Goal: Information Seeking & Learning: Learn about a topic

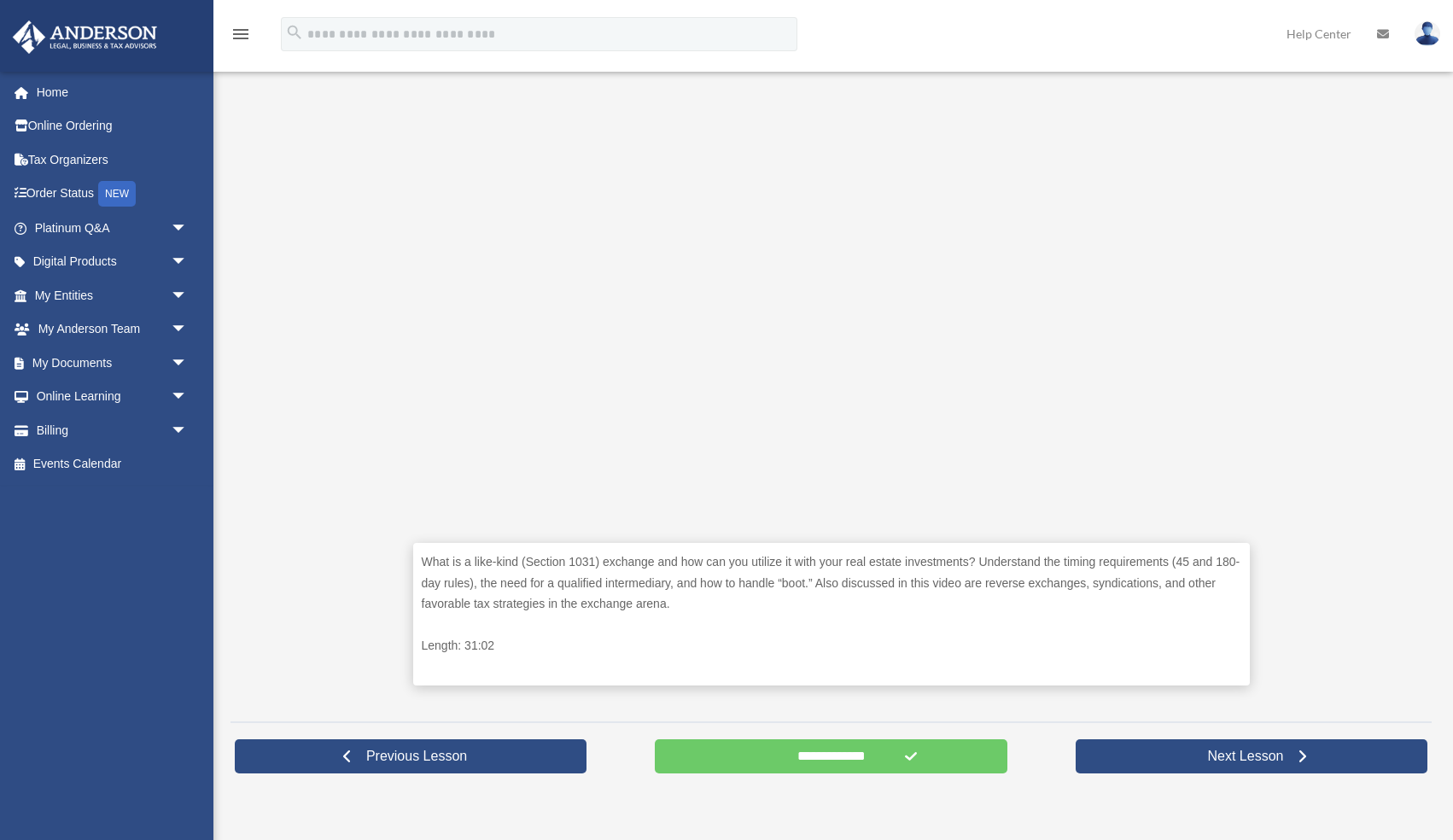
scroll to position [395, 0]
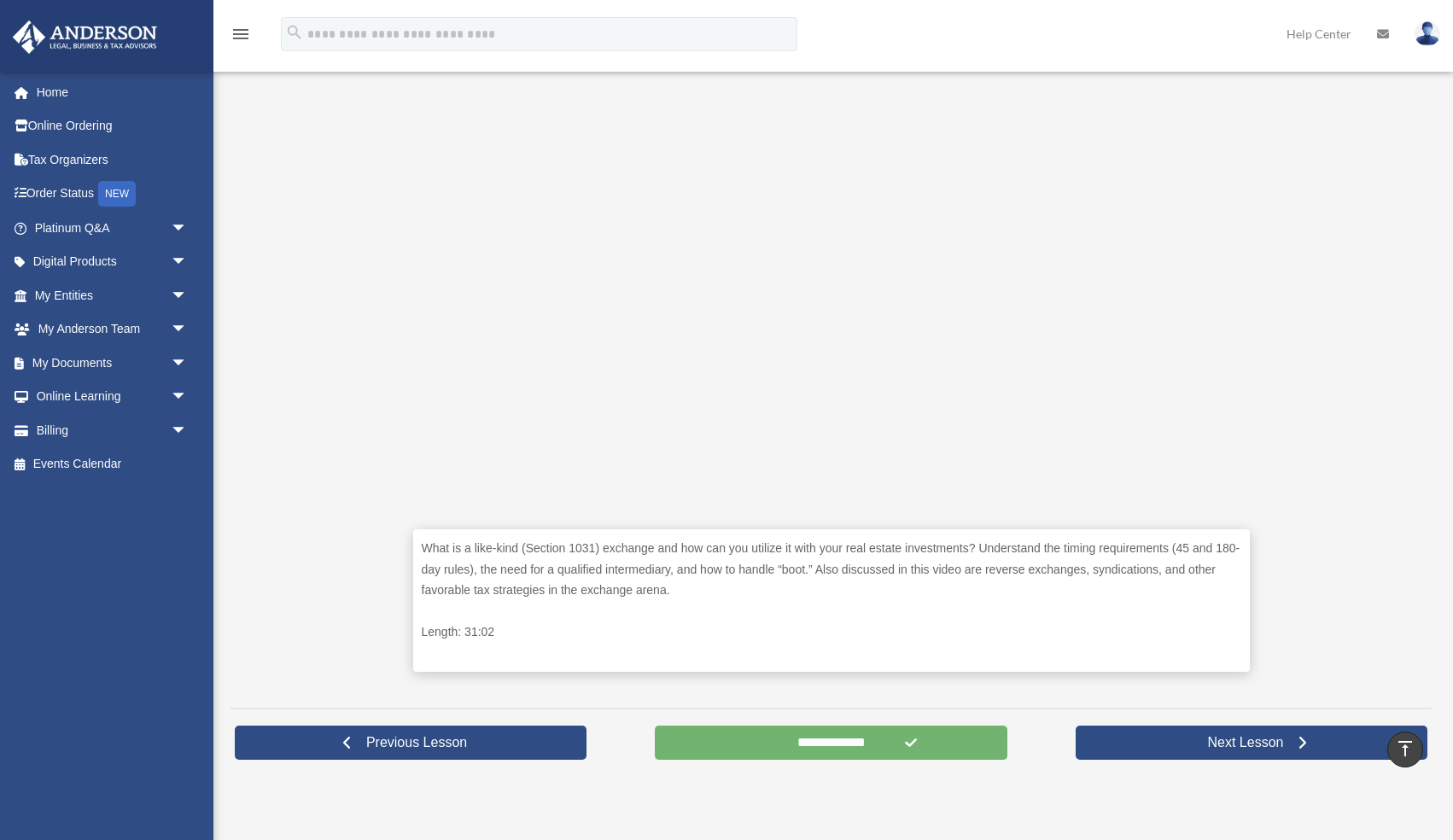
click at [953, 739] on input "**********" at bounding box center [830, 742] width 352 height 34
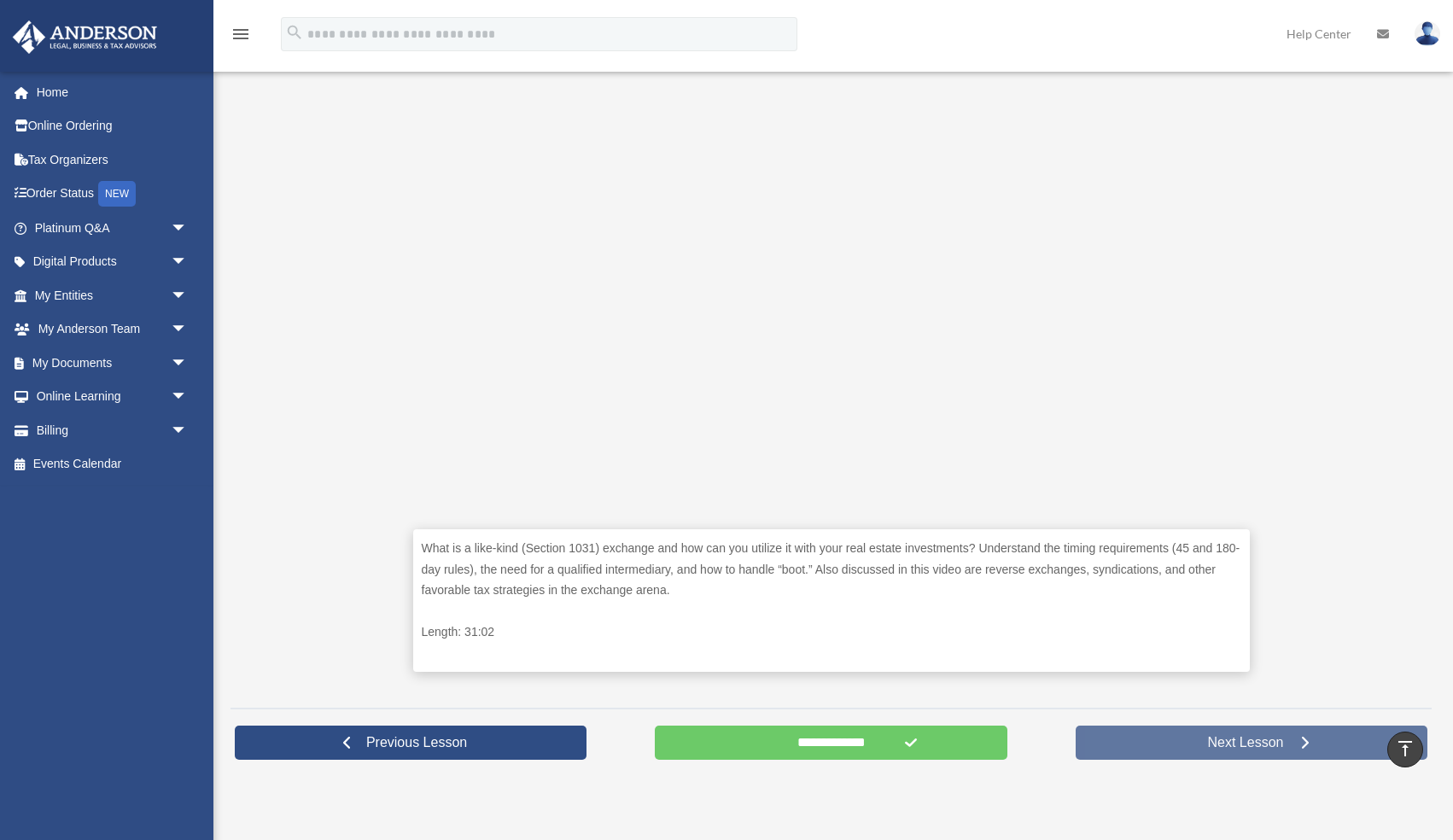
click at [1213, 739] on span "Next Lesson" at bounding box center [1244, 742] width 103 height 17
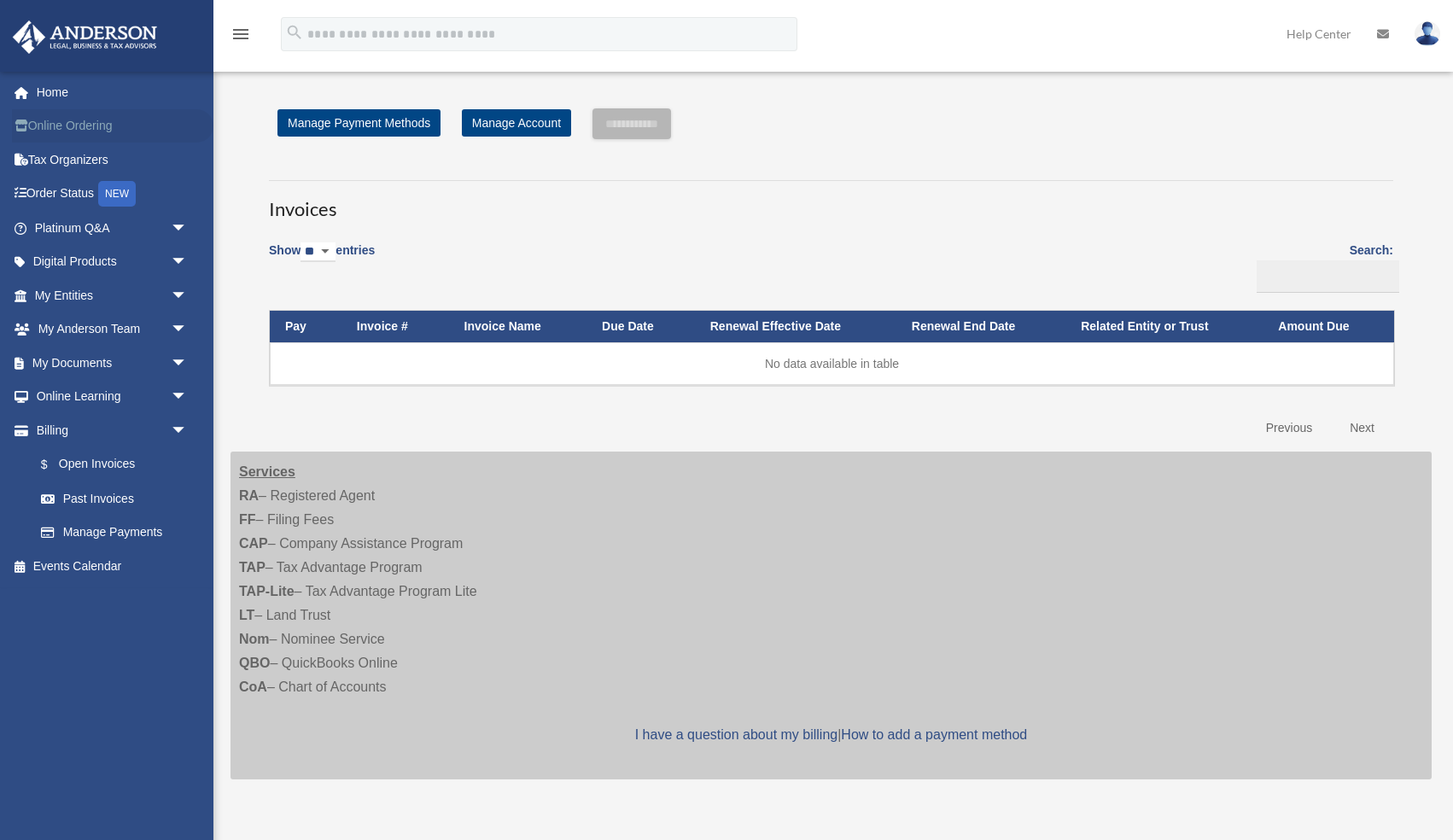
click at [93, 129] on link "Online Ordering" at bounding box center [112, 126] width 202 height 34
click at [107, 495] on link "Past Invoices" at bounding box center [118, 498] width 190 height 34
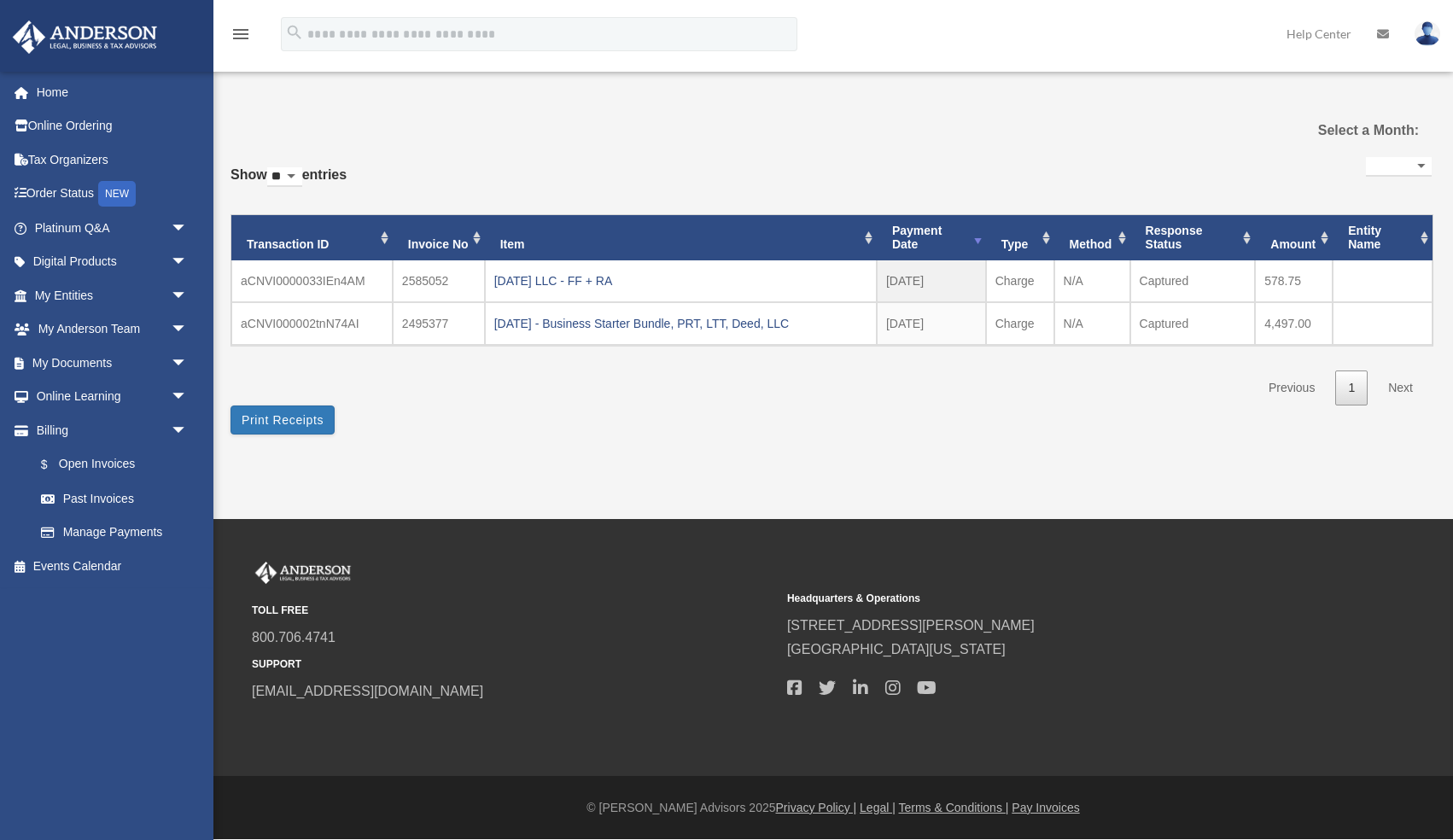
select select
click at [619, 276] on div "2025.09.11 LLC - FF + RA" at bounding box center [681, 281] width 373 height 24
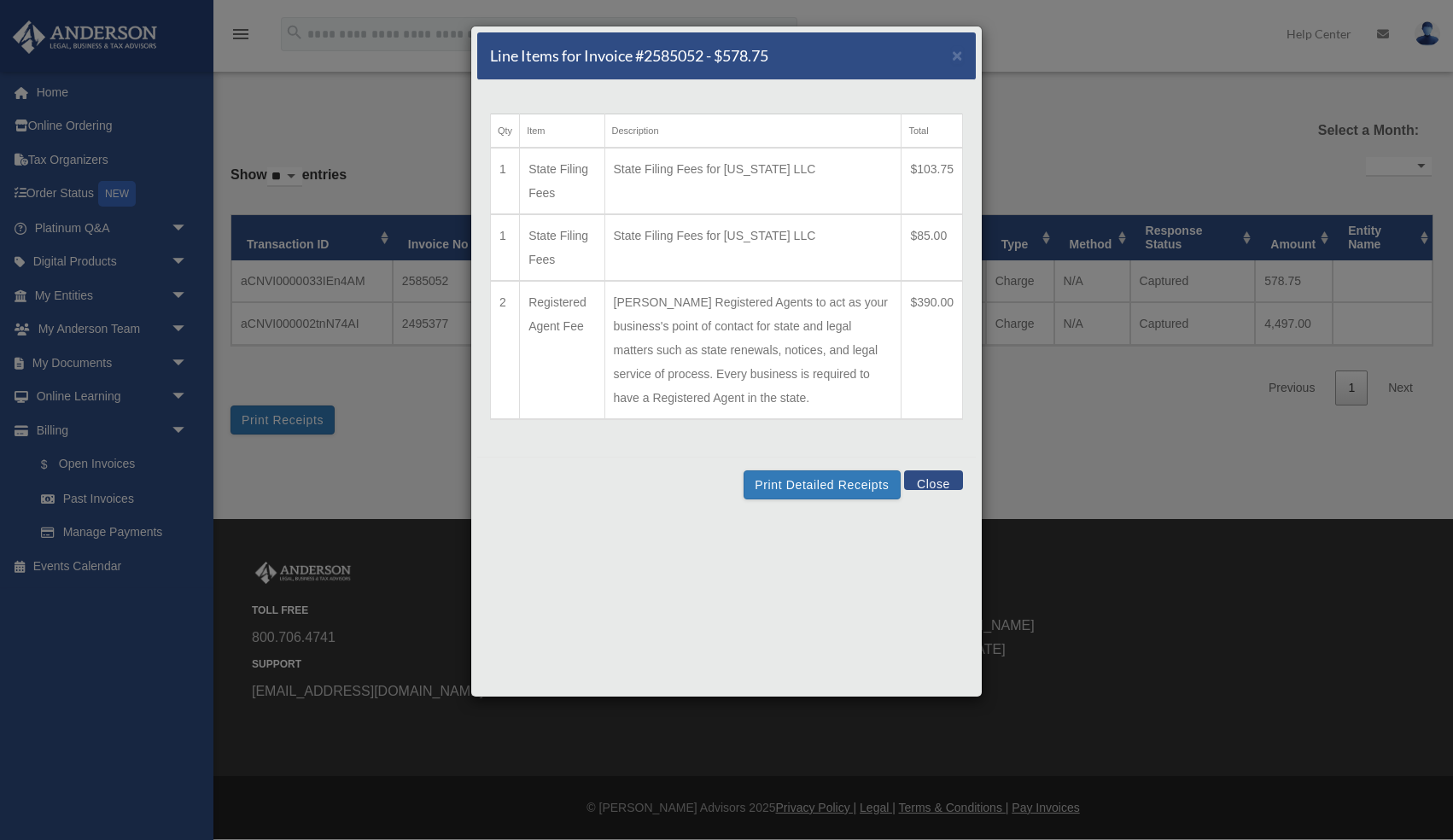
click at [917, 480] on button "Close" at bounding box center [933, 480] width 59 height 20
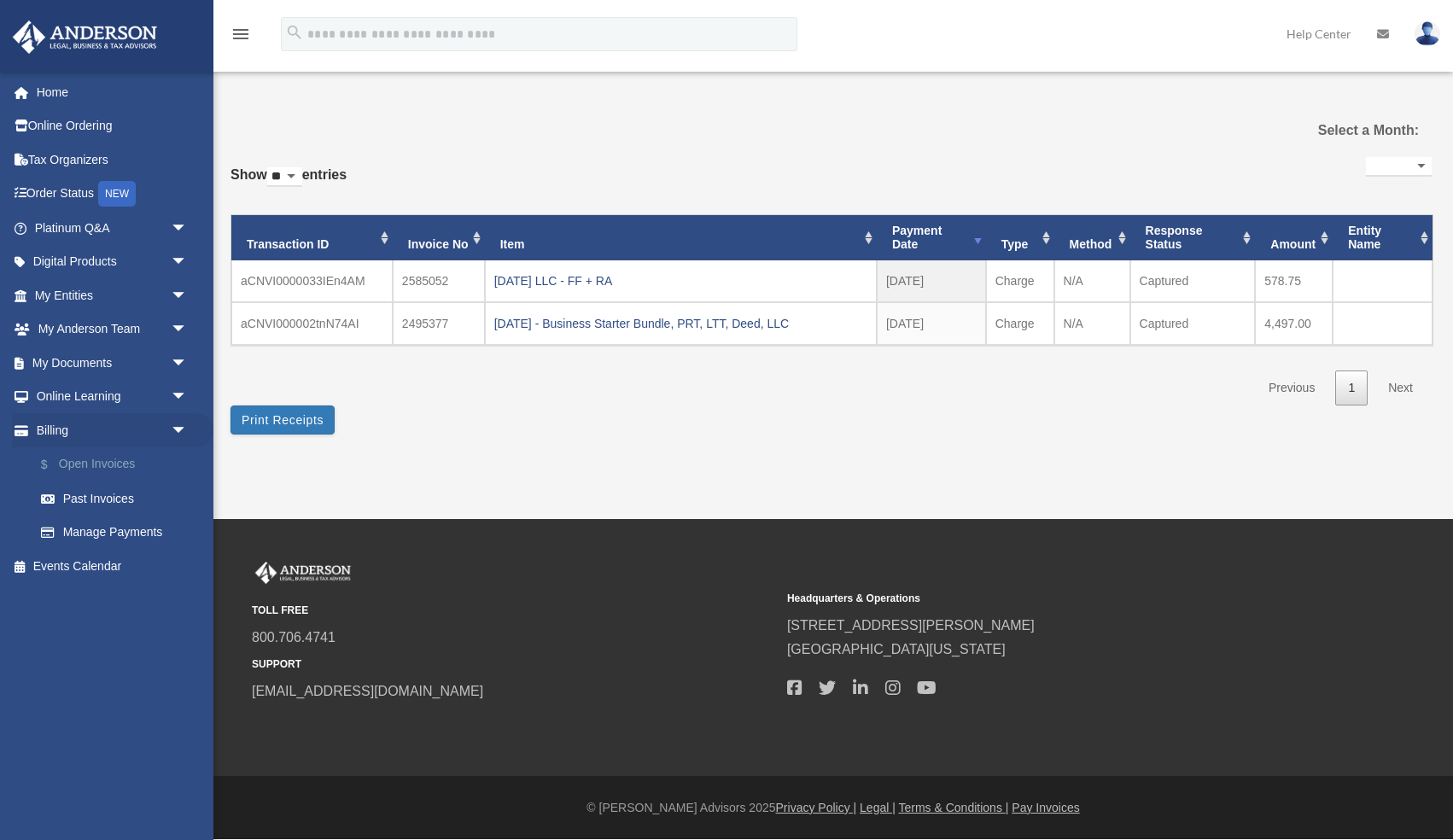
click at [105, 459] on link "$ Open Invoices" at bounding box center [118, 464] width 190 height 35
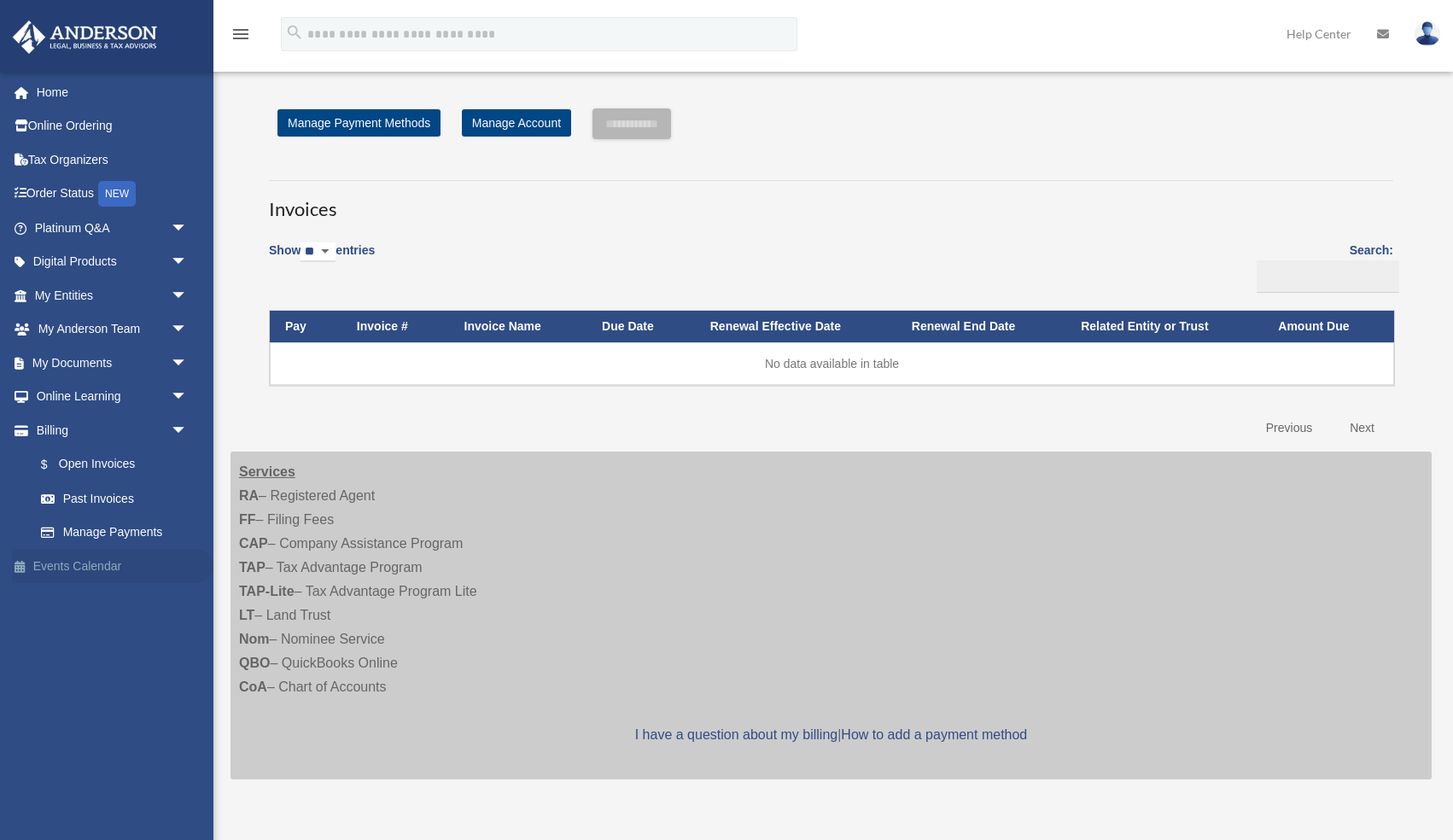
click at [64, 561] on link "Events Calendar" at bounding box center [112, 566] width 202 height 34
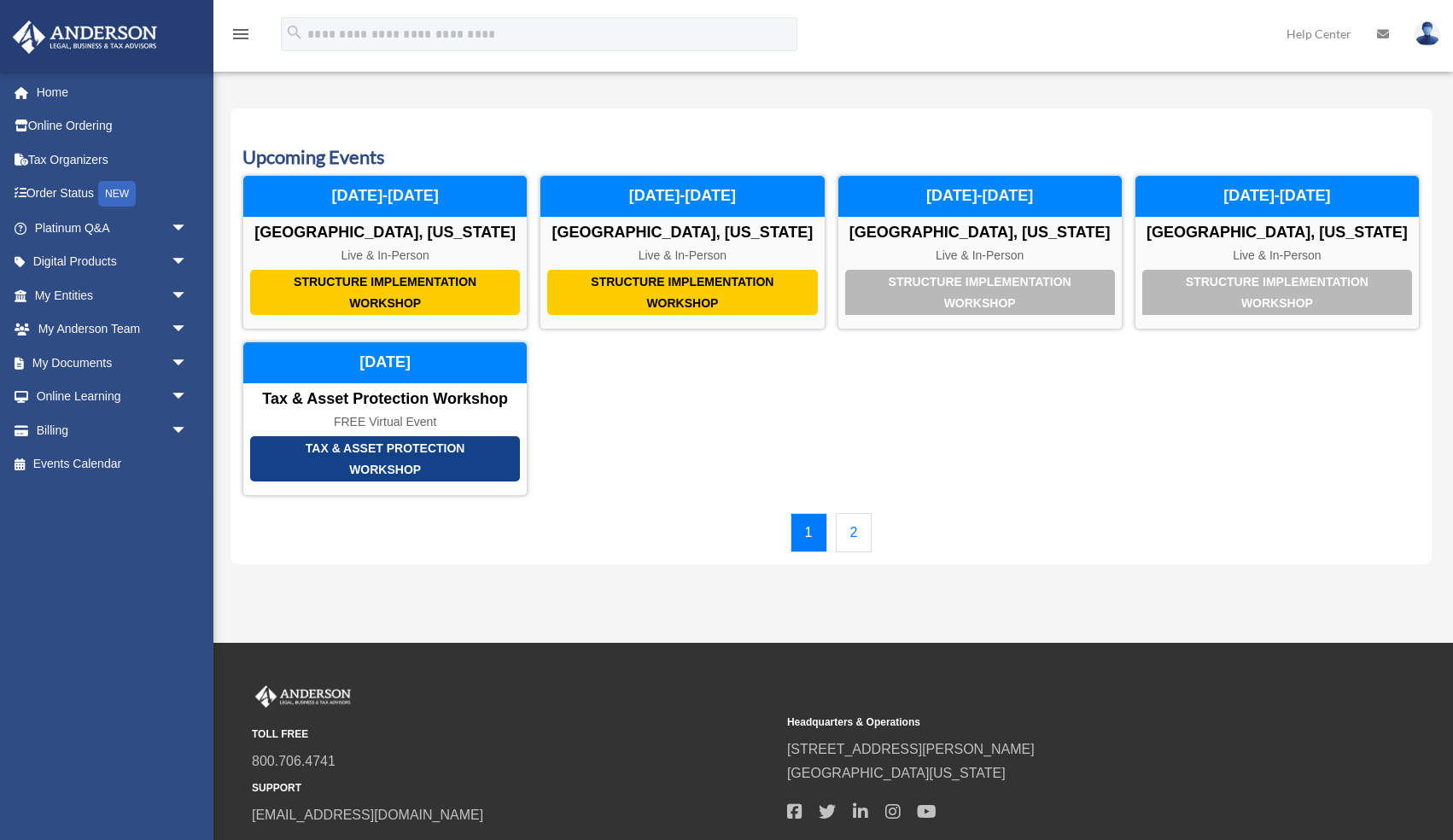
click at [846, 542] on link "2" at bounding box center [853, 532] width 37 height 40
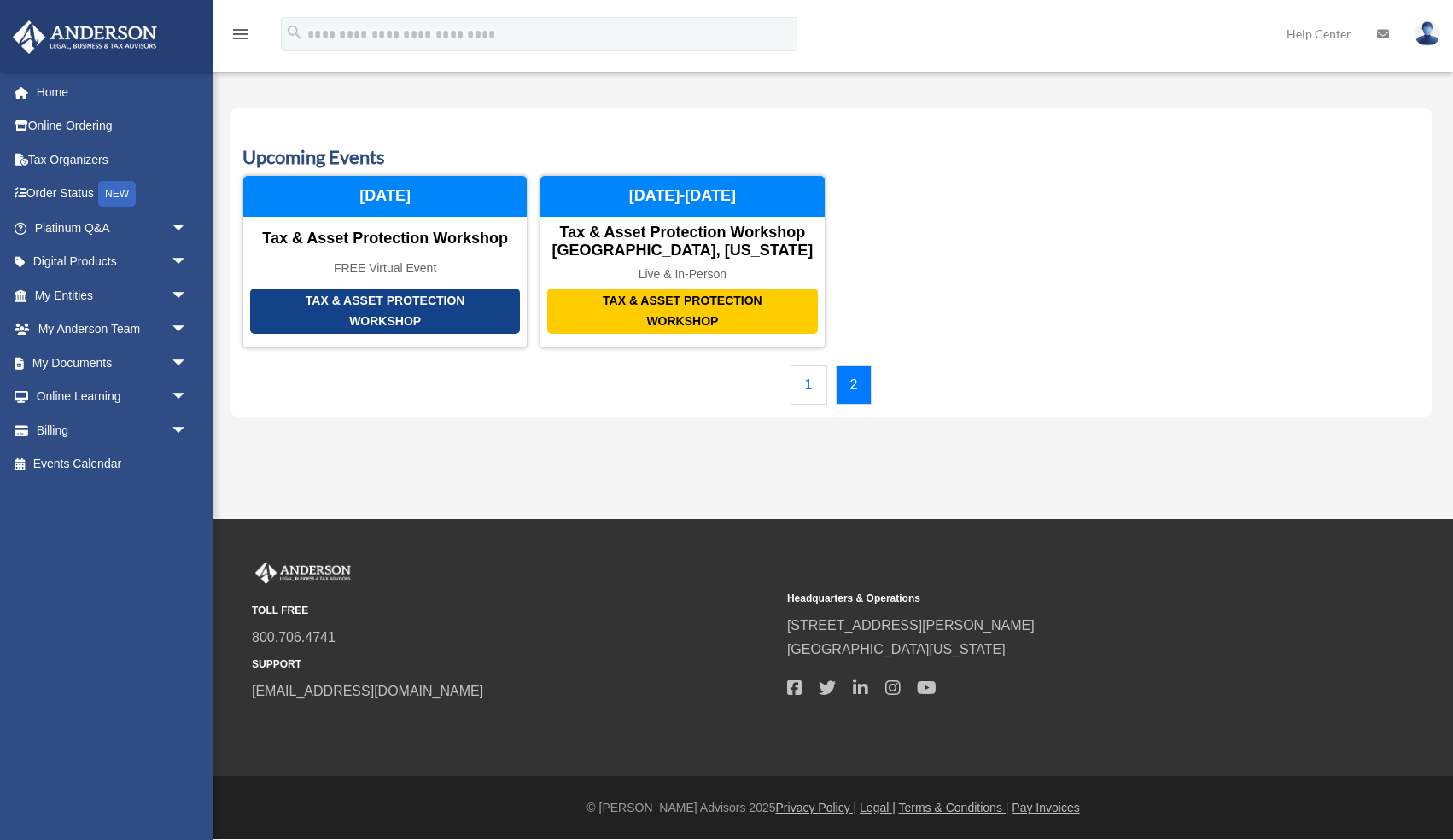
click at [803, 389] on link "1" at bounding box center [808, 385] width 37 height 40
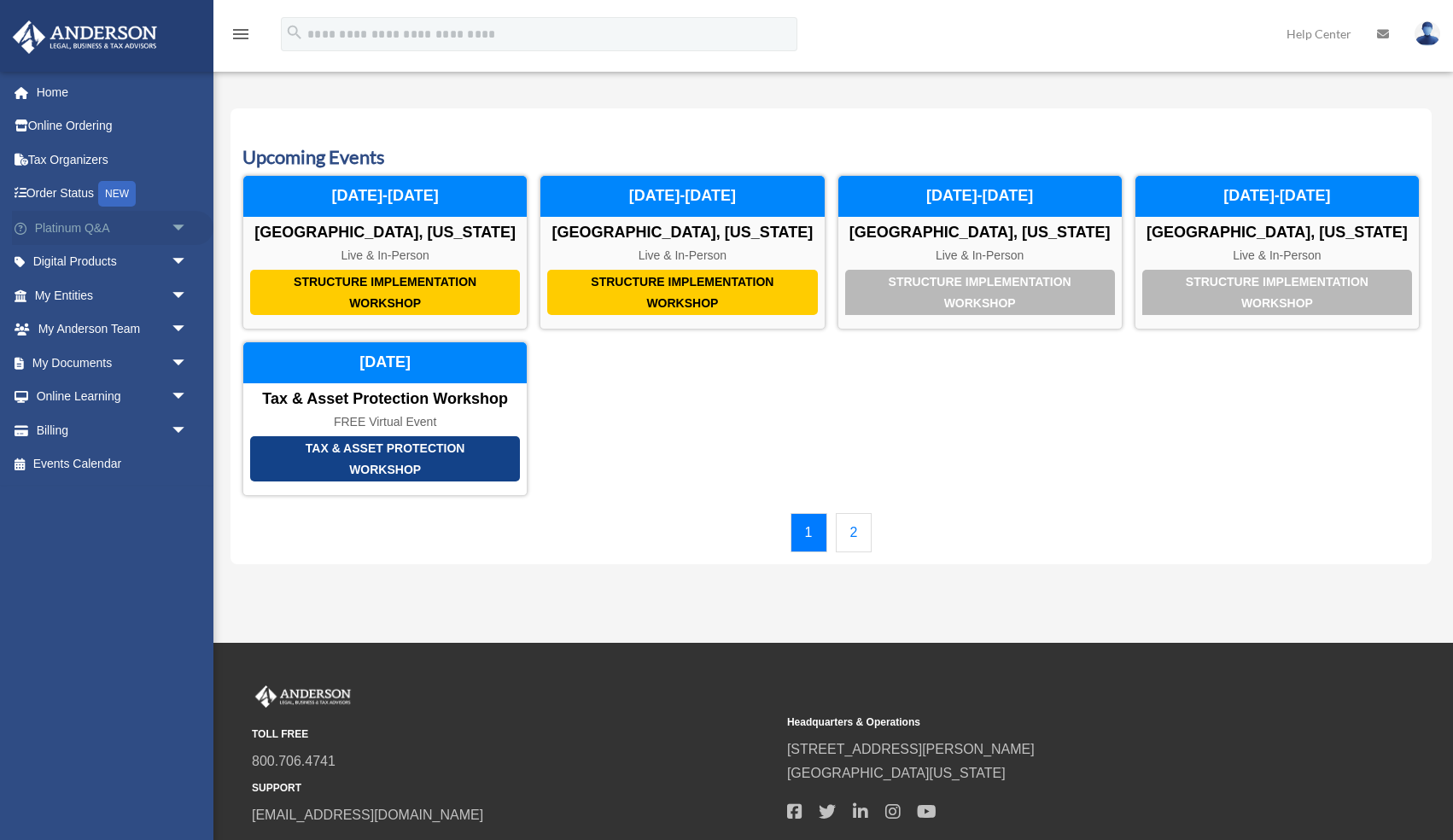
click at [123, 226] on link "Platinum Q&A arrow_drop_down" at bounding box center [112, 227] width 202 height 34
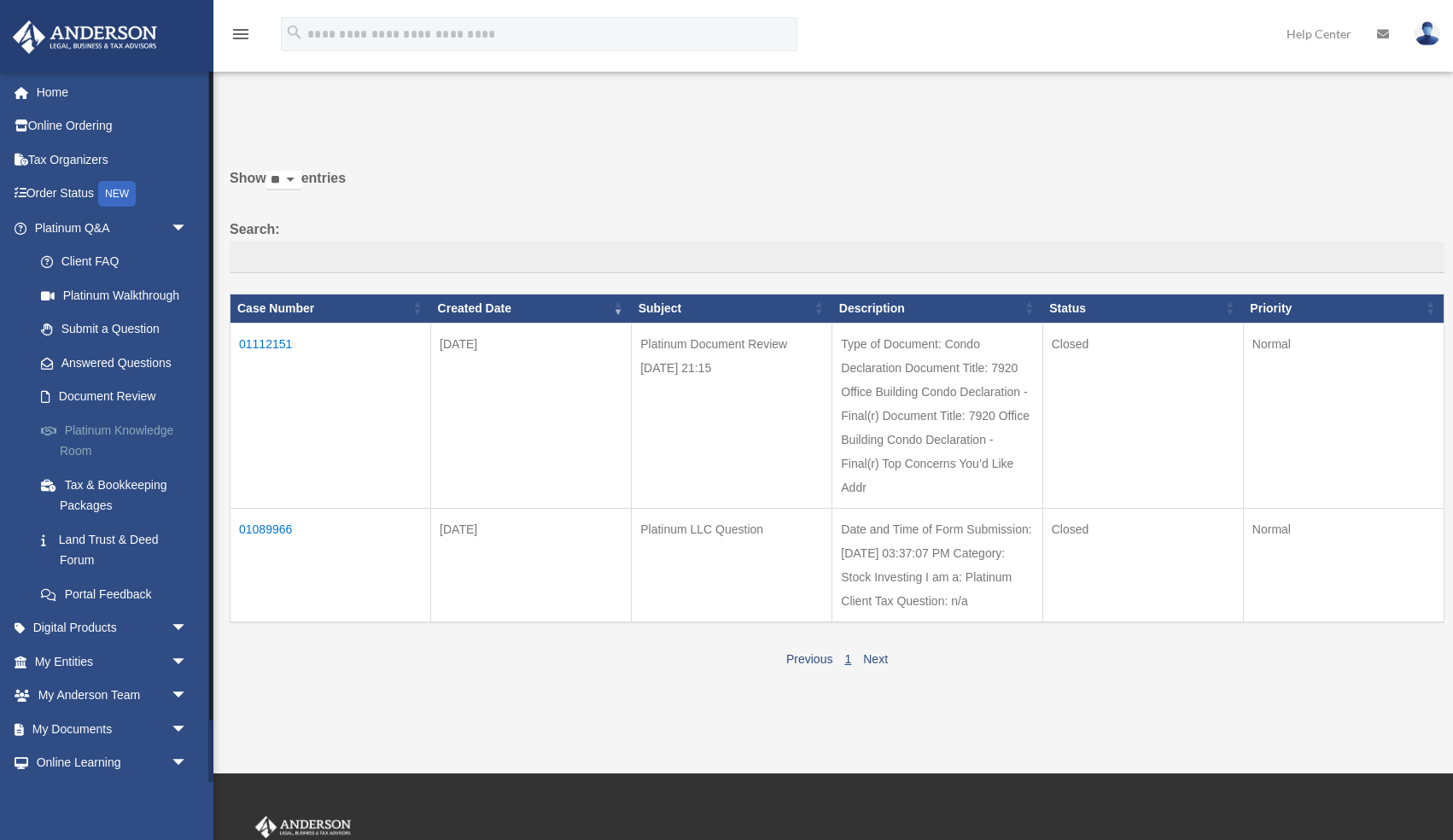
click at [132, 434] on link "Platinum Knowledge Room" at bounding box center [118, 440] width 190 height 55
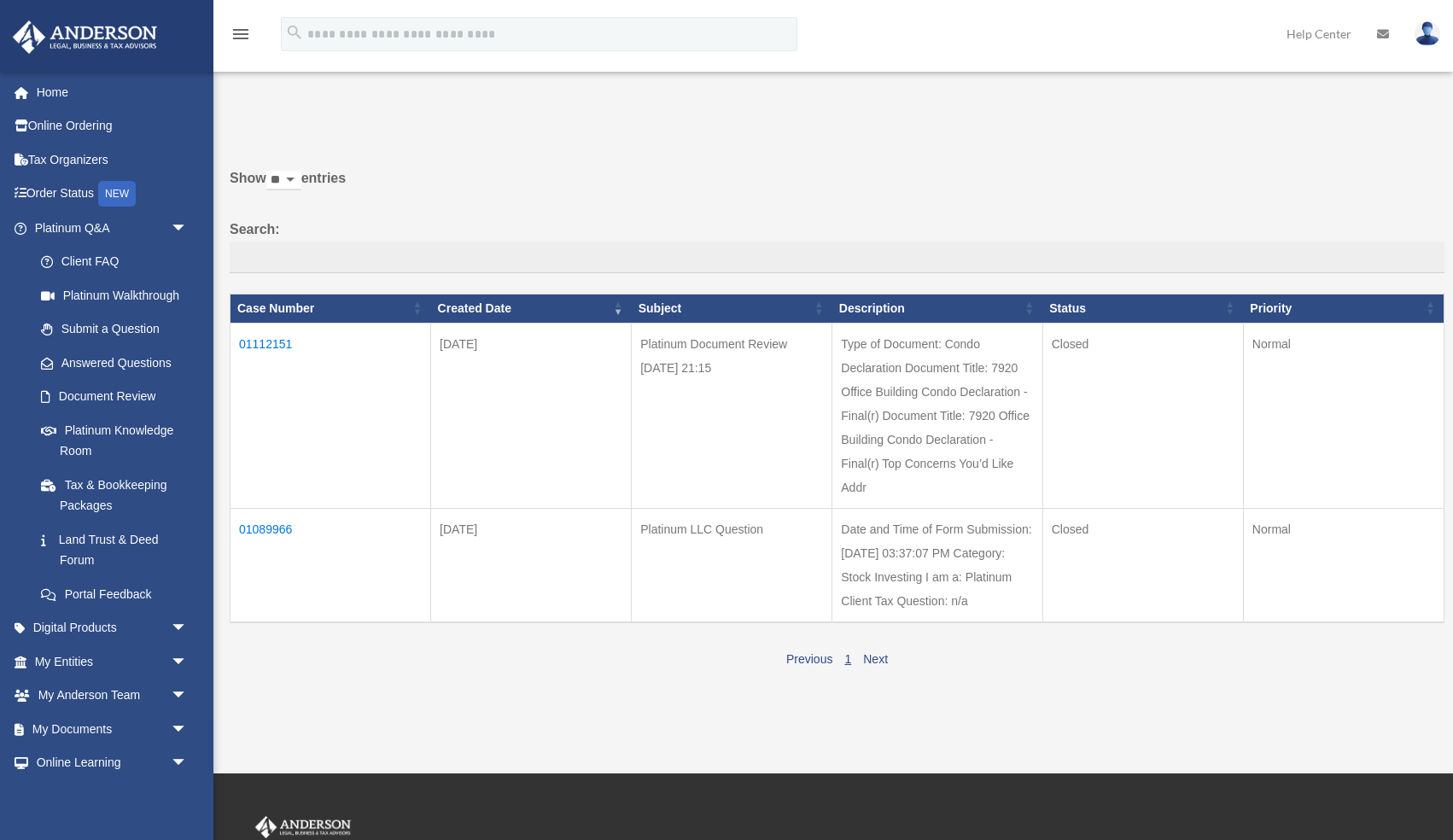
click at [240, 31] on icon "menu" at bounding box center [240, 34] width 21 height 21
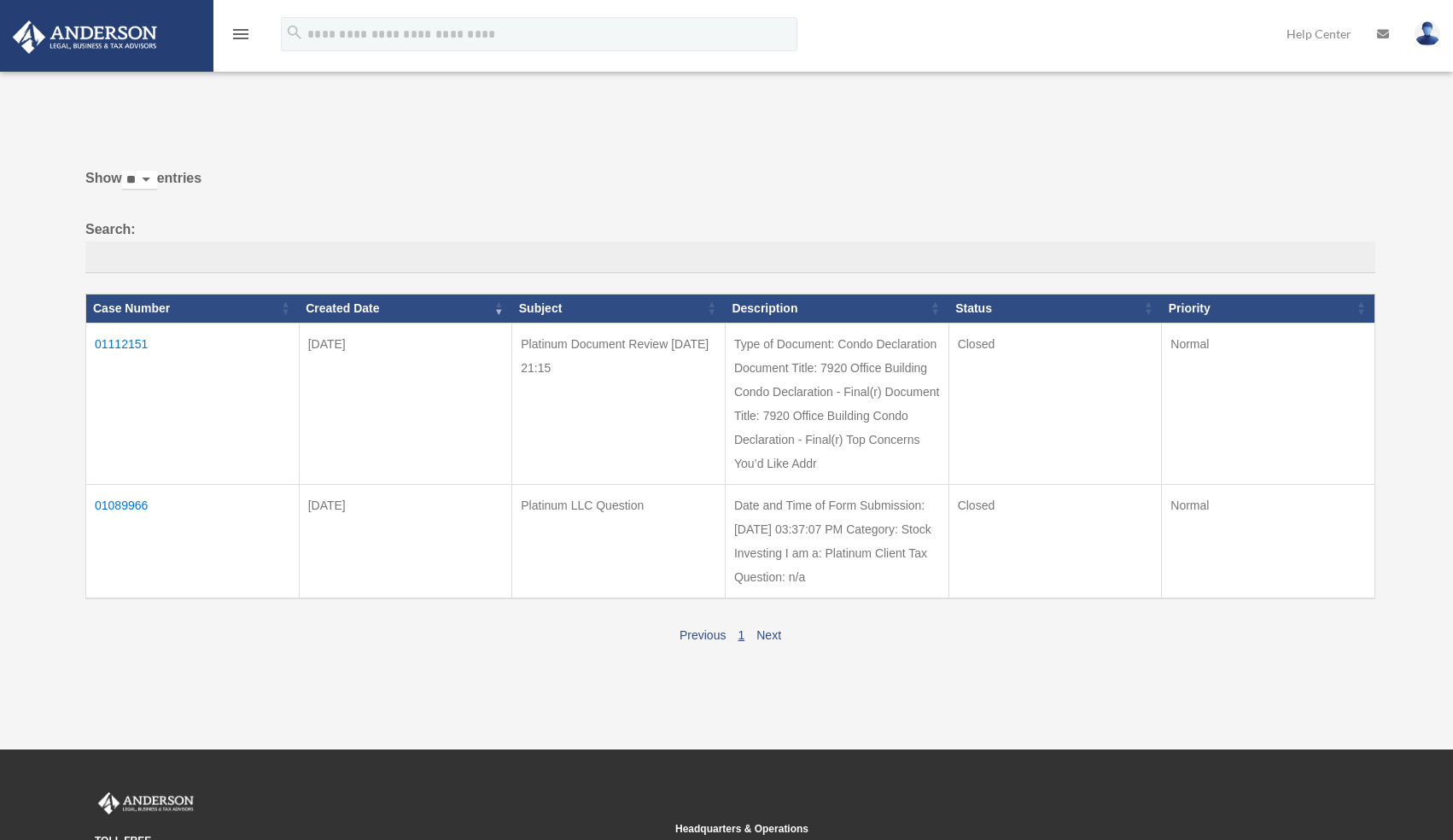
click at [240, 31] on icon "menu" at bounding box center [240, 34] width 21 height 21
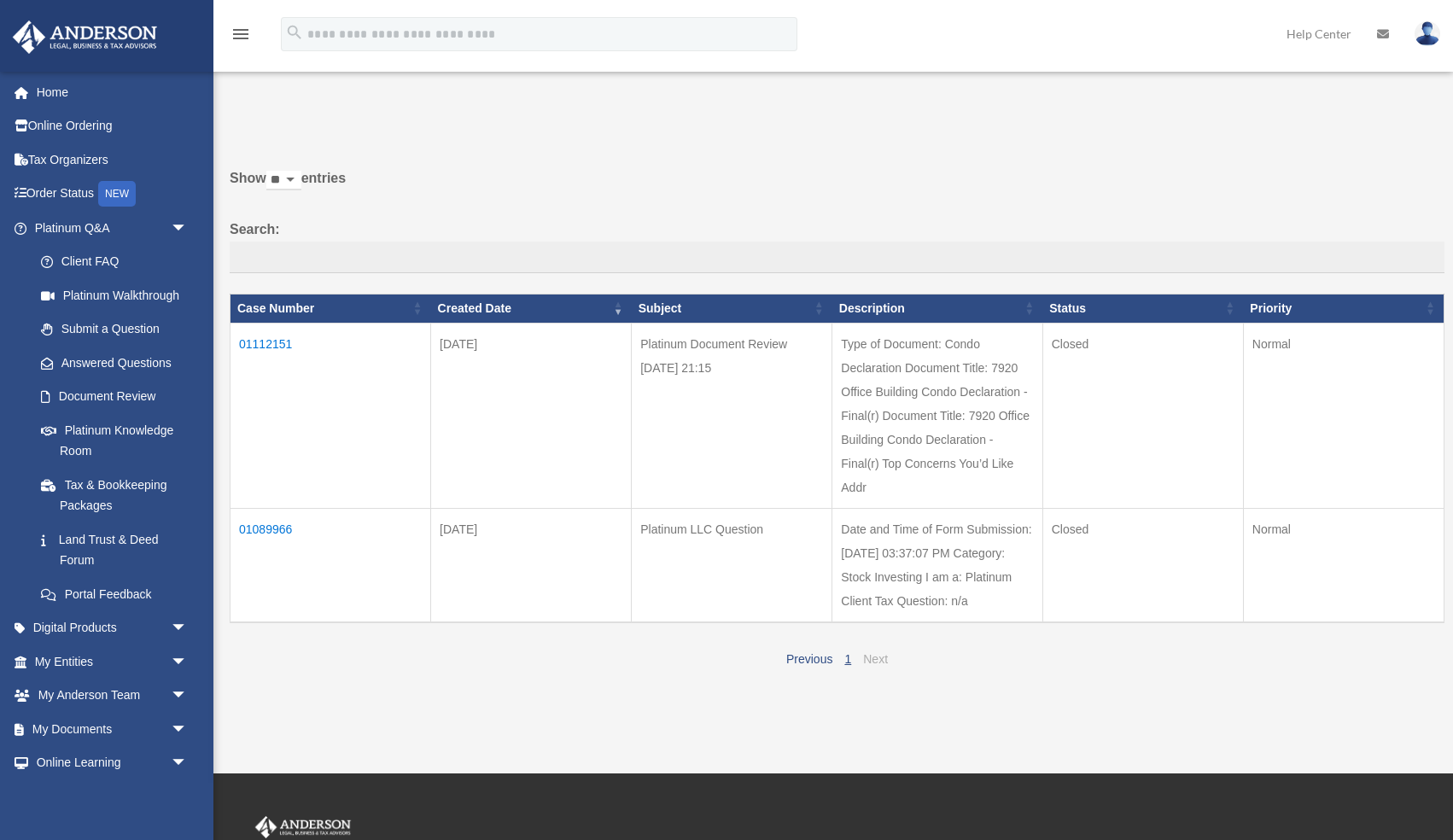
click at [881, 658] on link "Next" at bounding box center [875, 659] width 25 height 14
click at [847, 661] on link "1" at bounding box center [847, 659] width 7 height 14
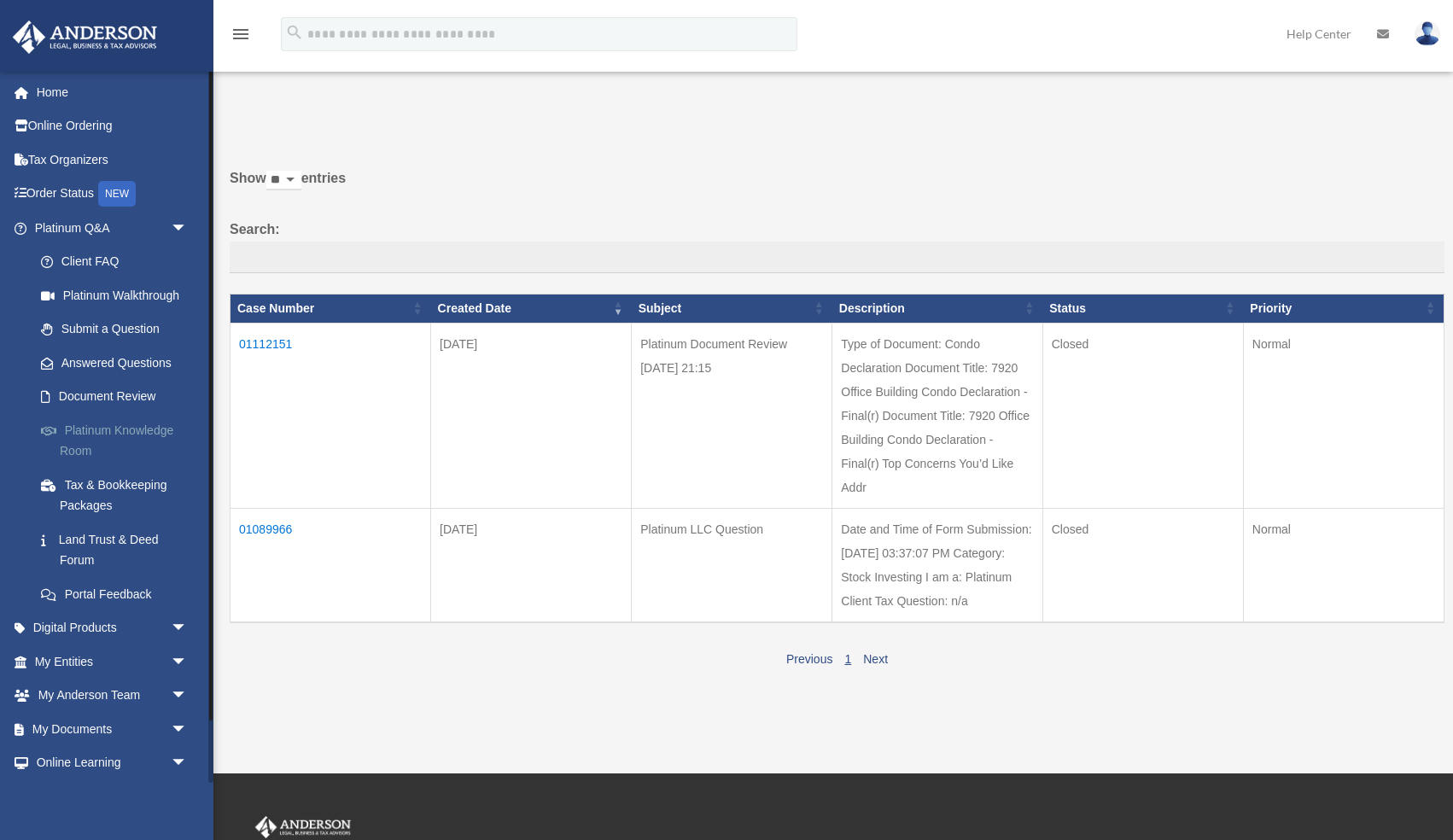
click at [129, 425] on link "Platinum Knowledge Room" at bounding box center [118, 440] width 190 height 55
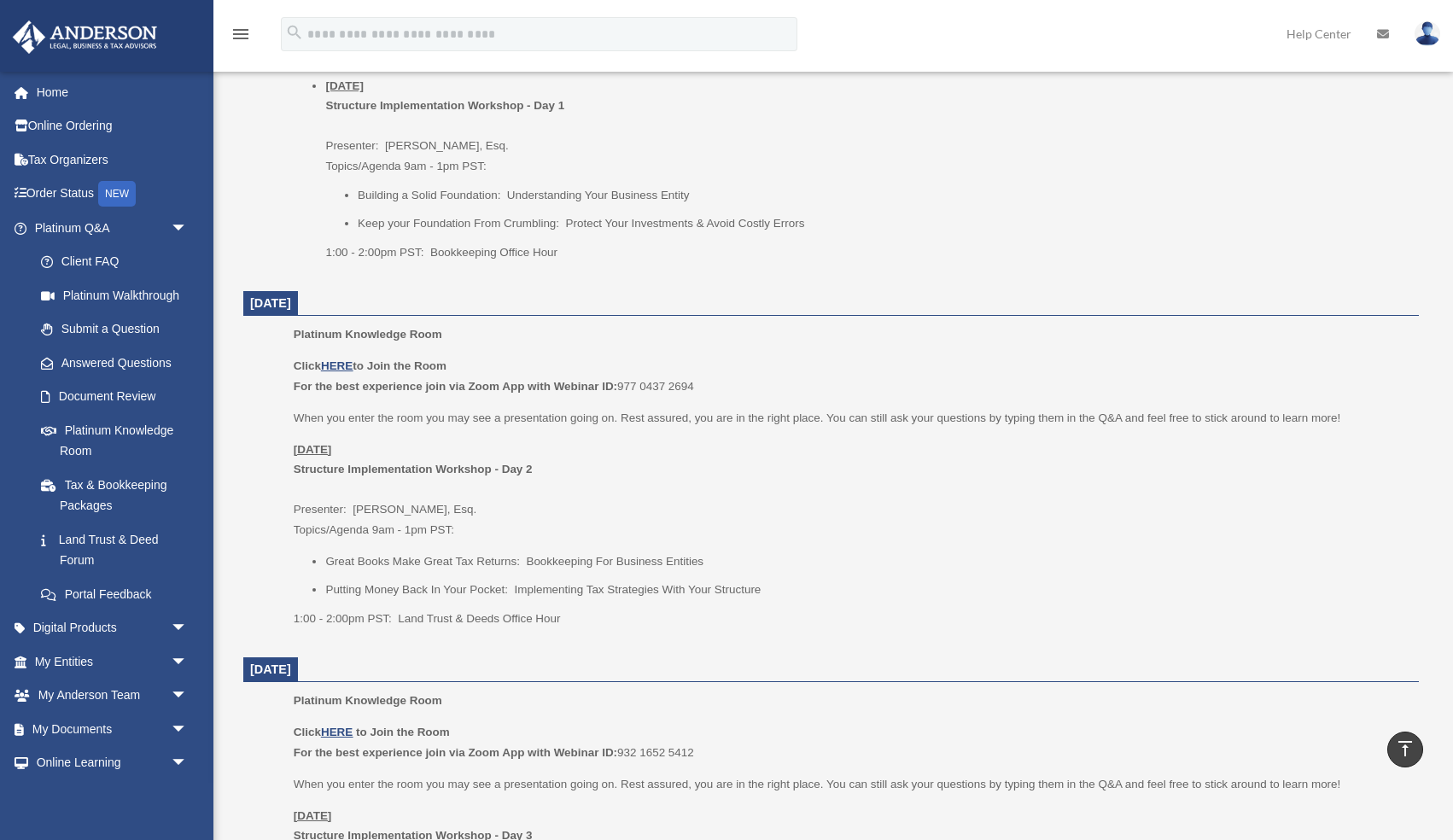
scroll to position [828, 0]
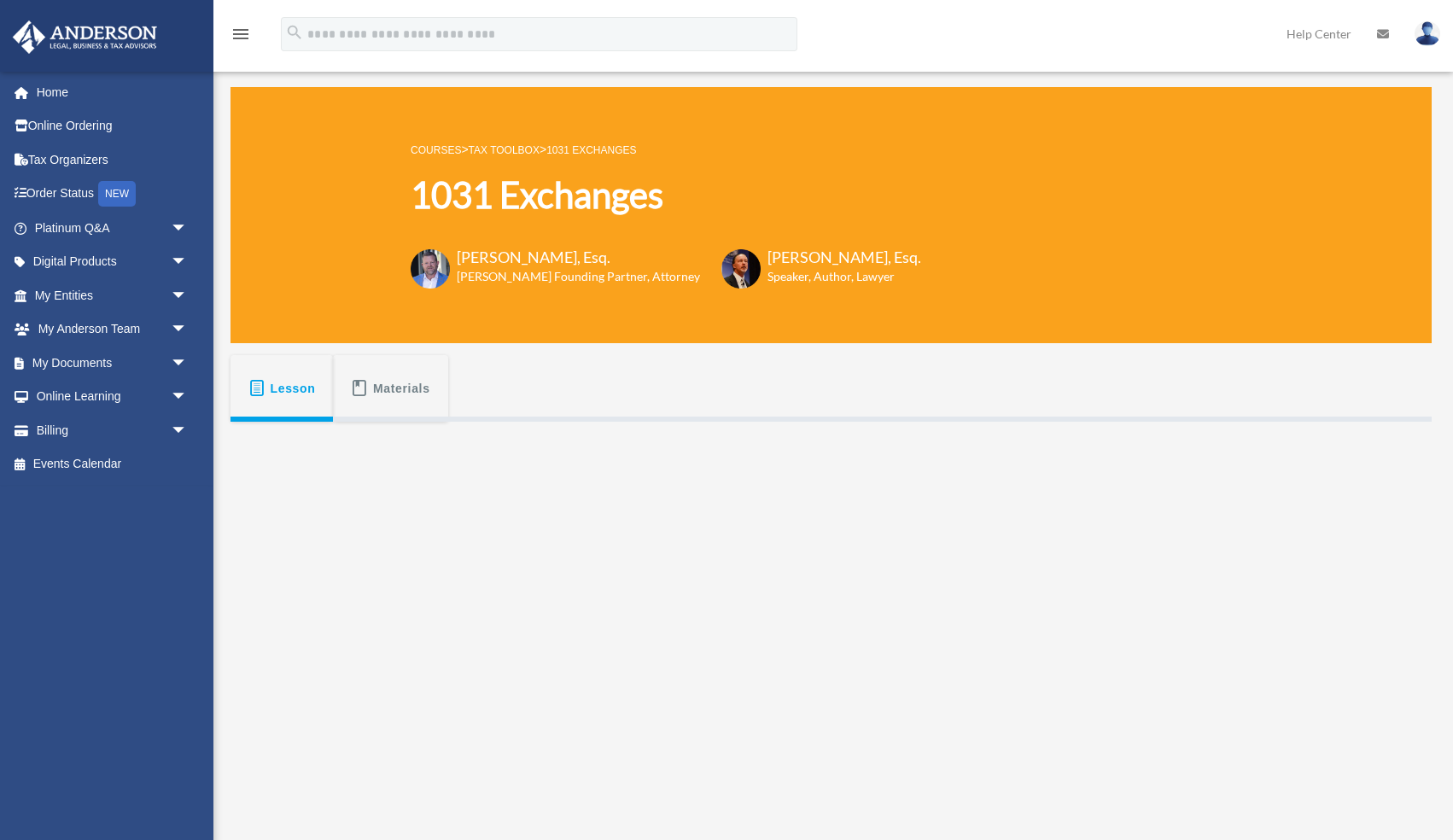
scroll to position [395, 0]
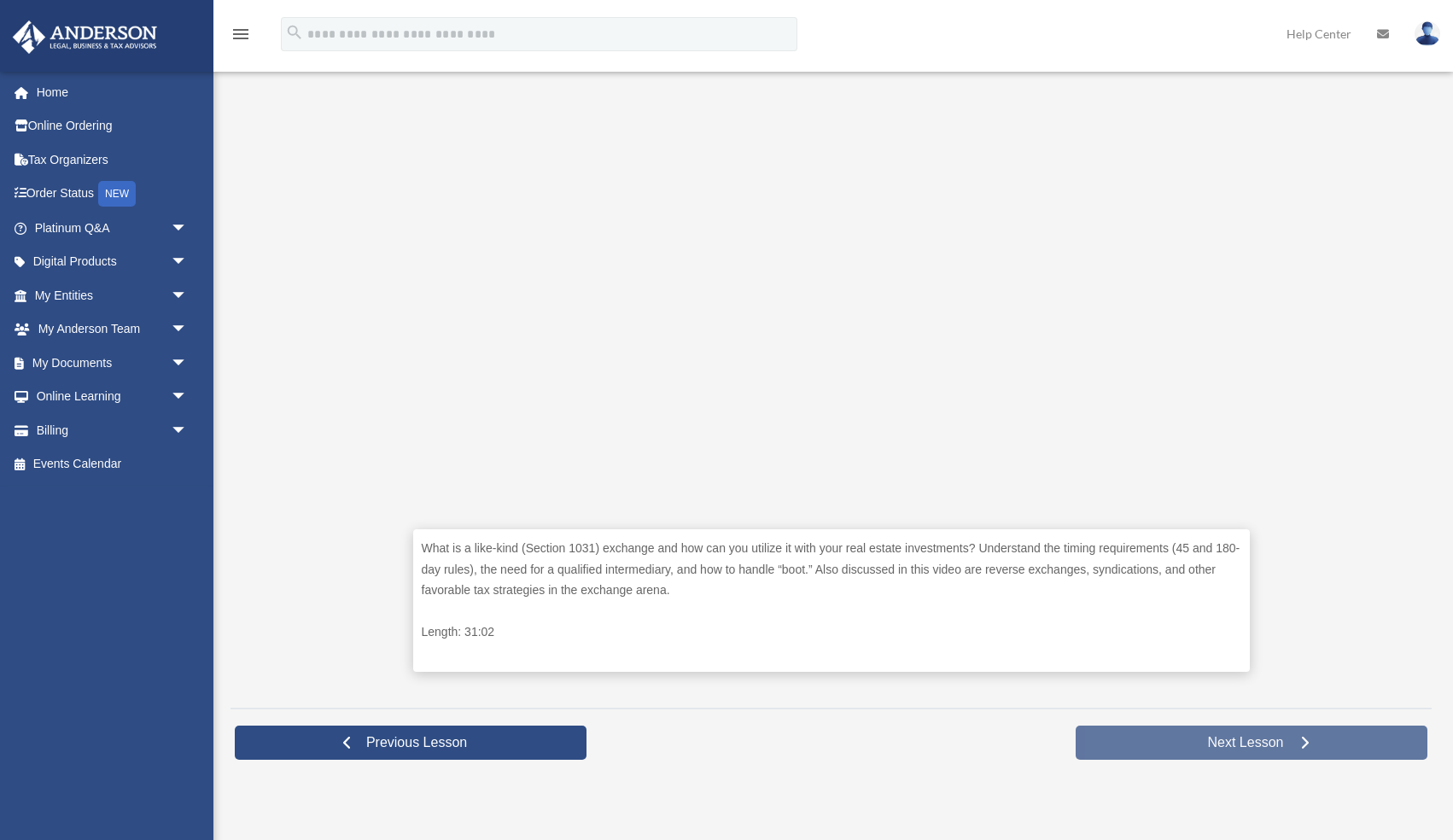
click at [1285, 741] on span "Next Lesson" at bounding box center [1244, 742] width 103 height 17
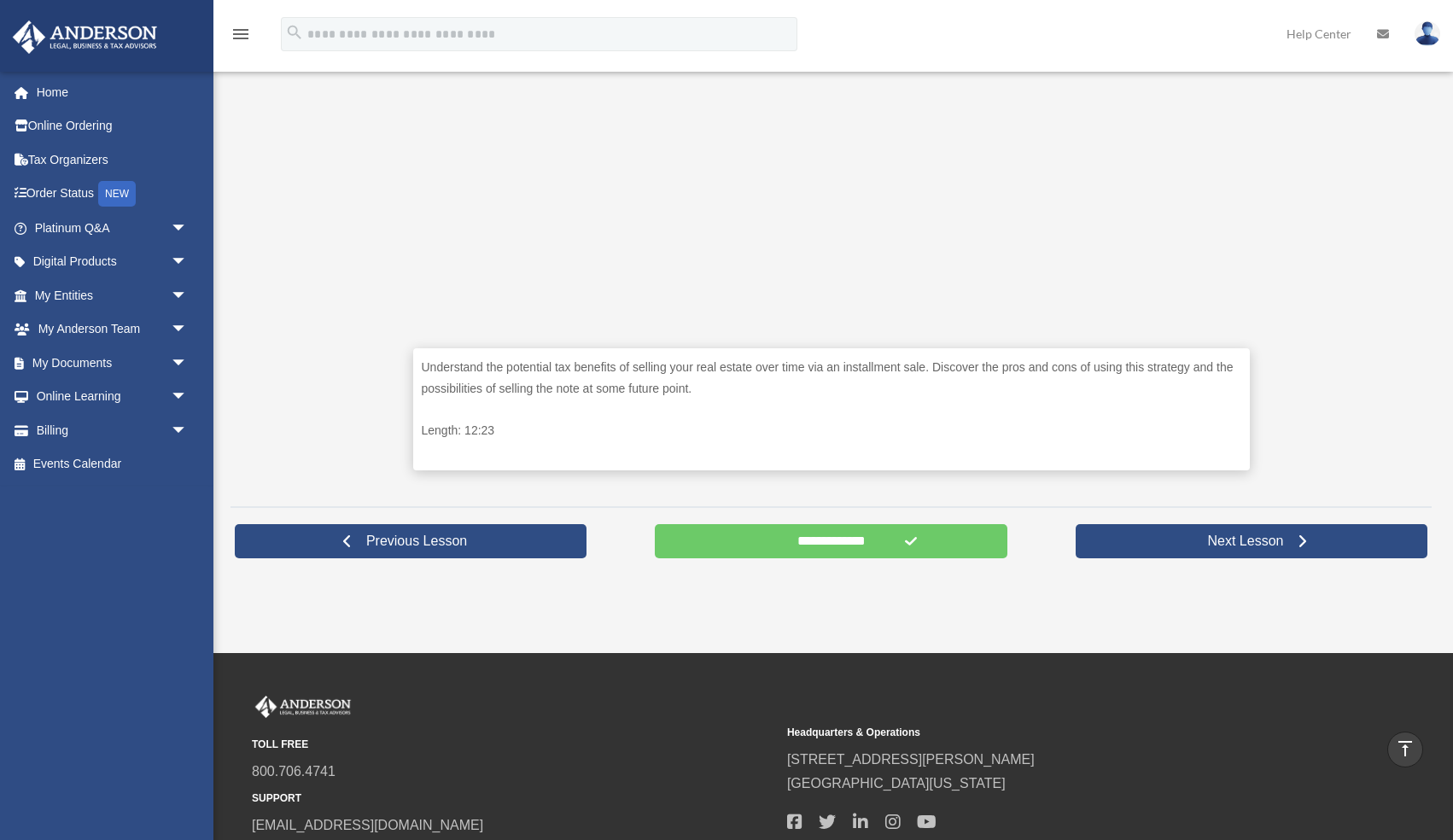
scroll to position [589, 0]
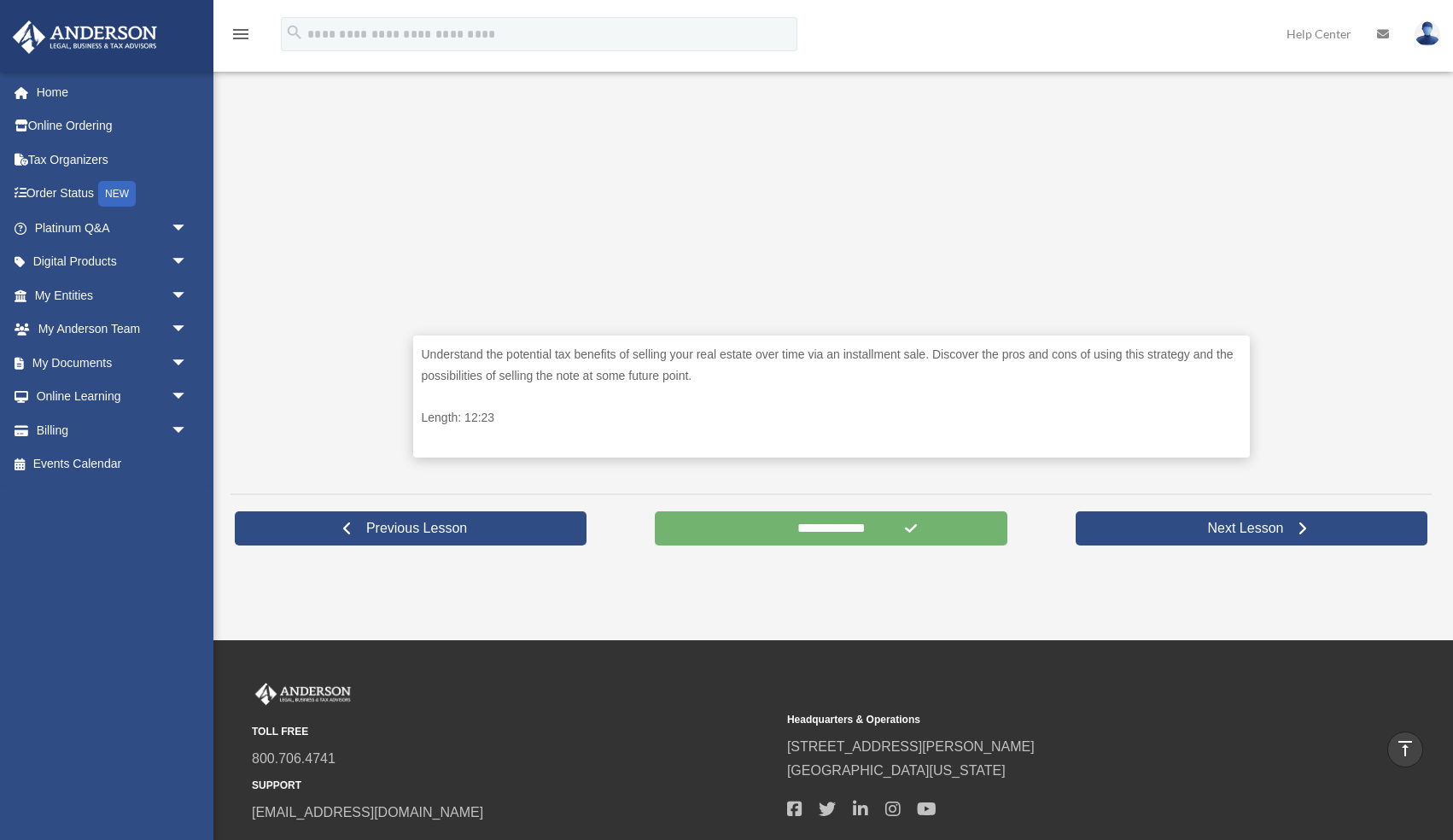
click at [881, 526] on input "**********" at bounding box center [830, 528] width 352 height 34
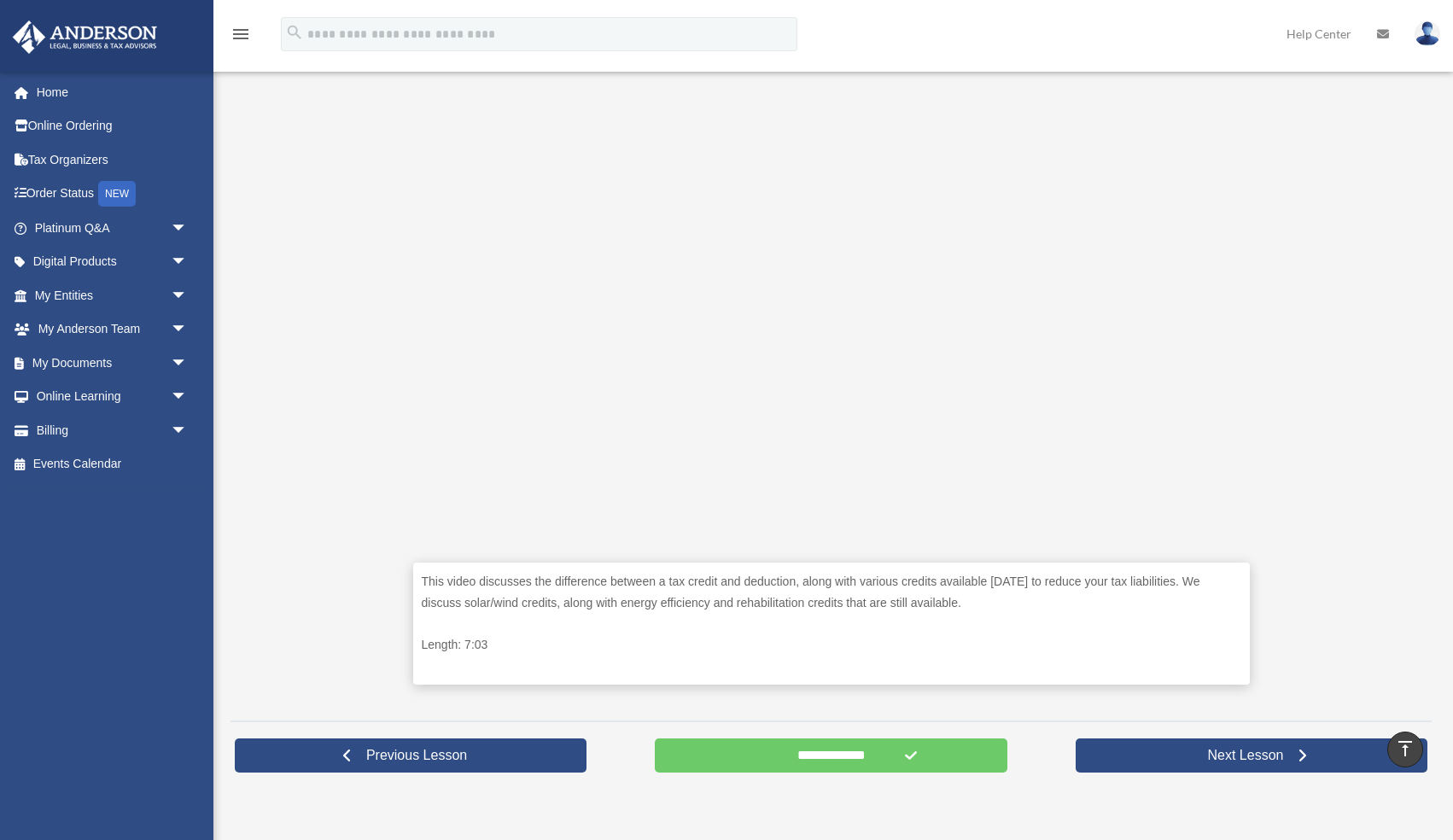
scroll to position [359, 0]
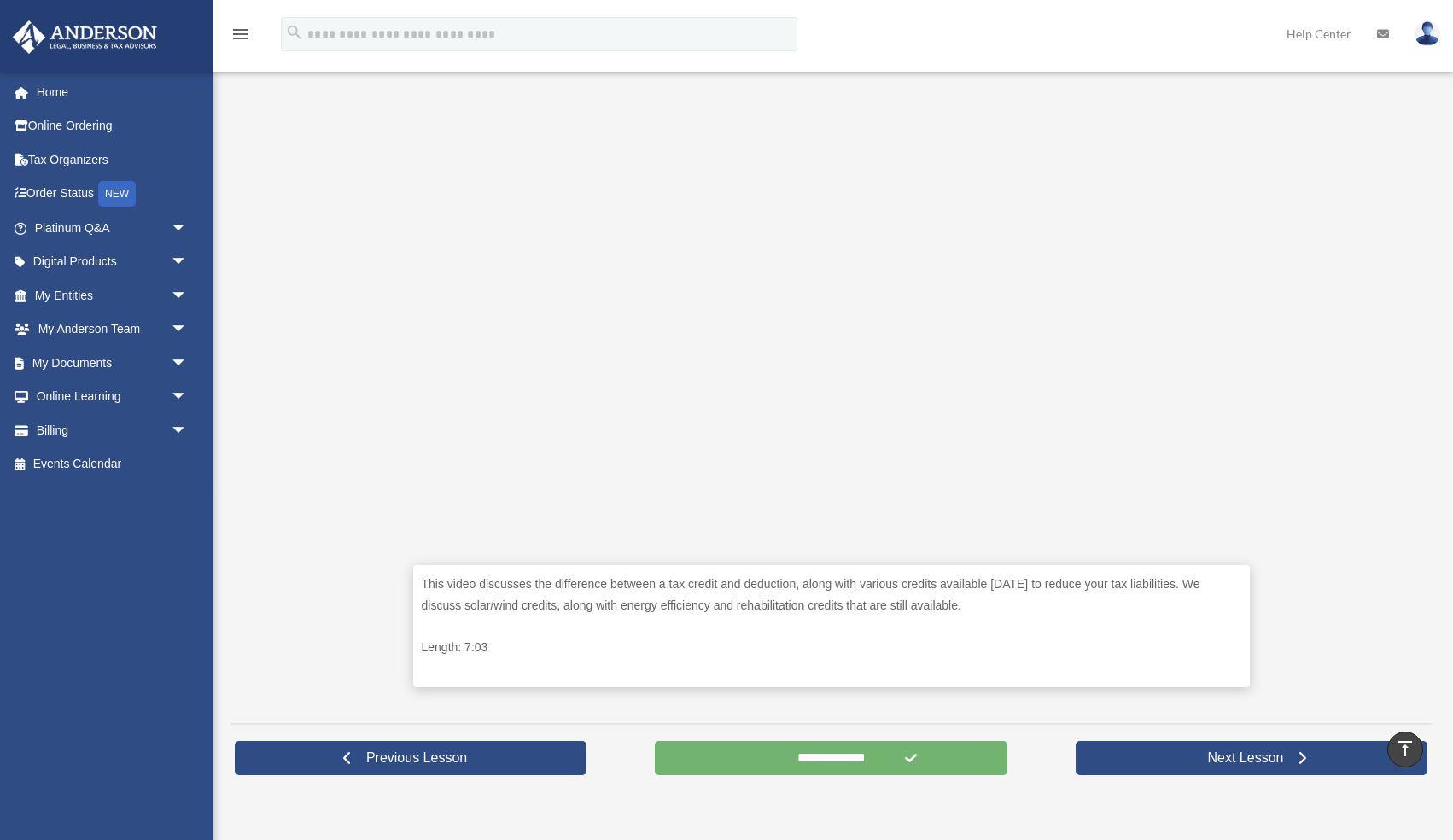
click at [892, 756] on input "**********" at bounding box center [830, 758] width 352 height 34
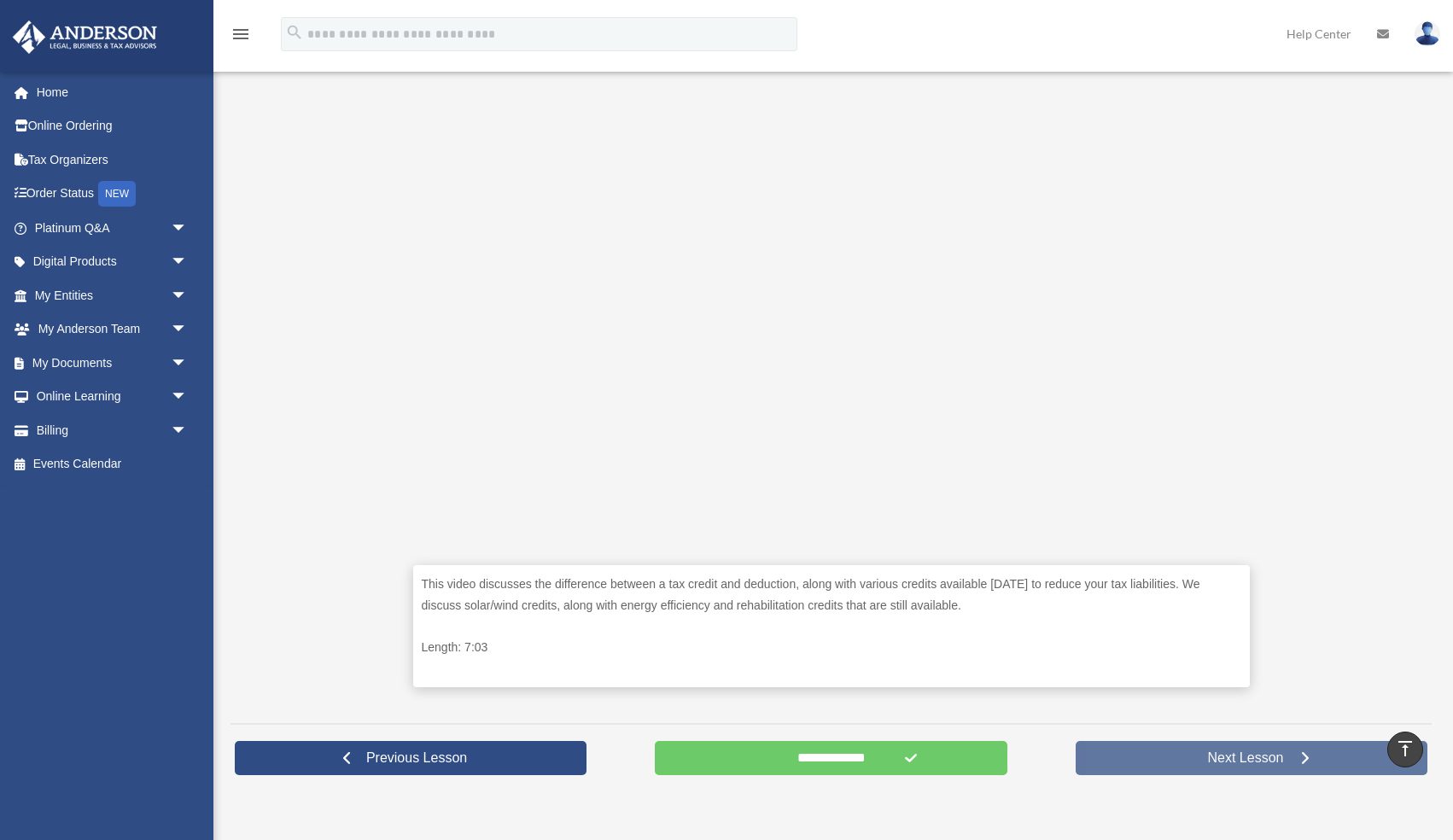
click at [1147, 749] on link "Next Lesson" at bounding box center [1251, 758] width 352 height 34
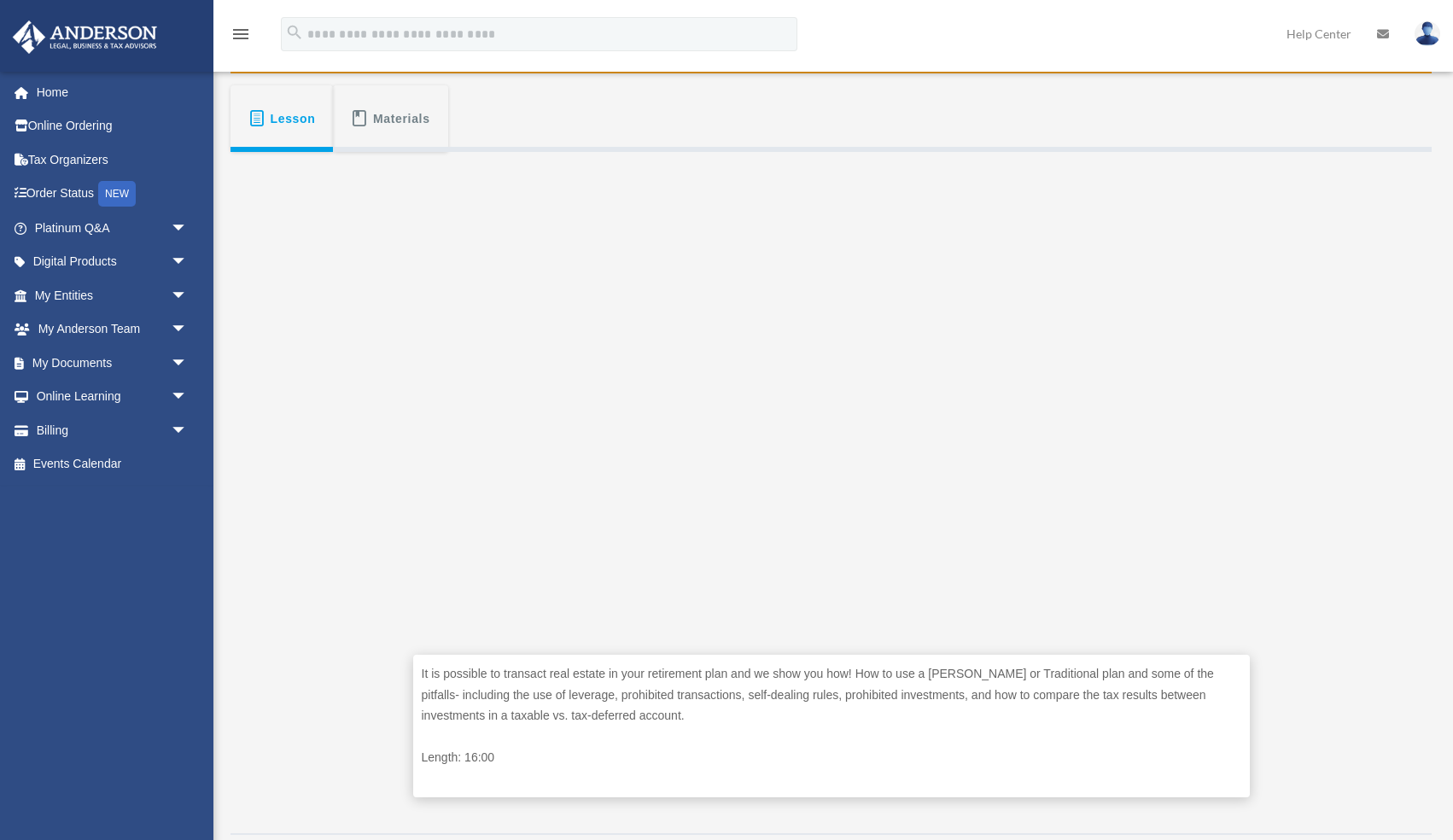
scroll to position [281, 0]
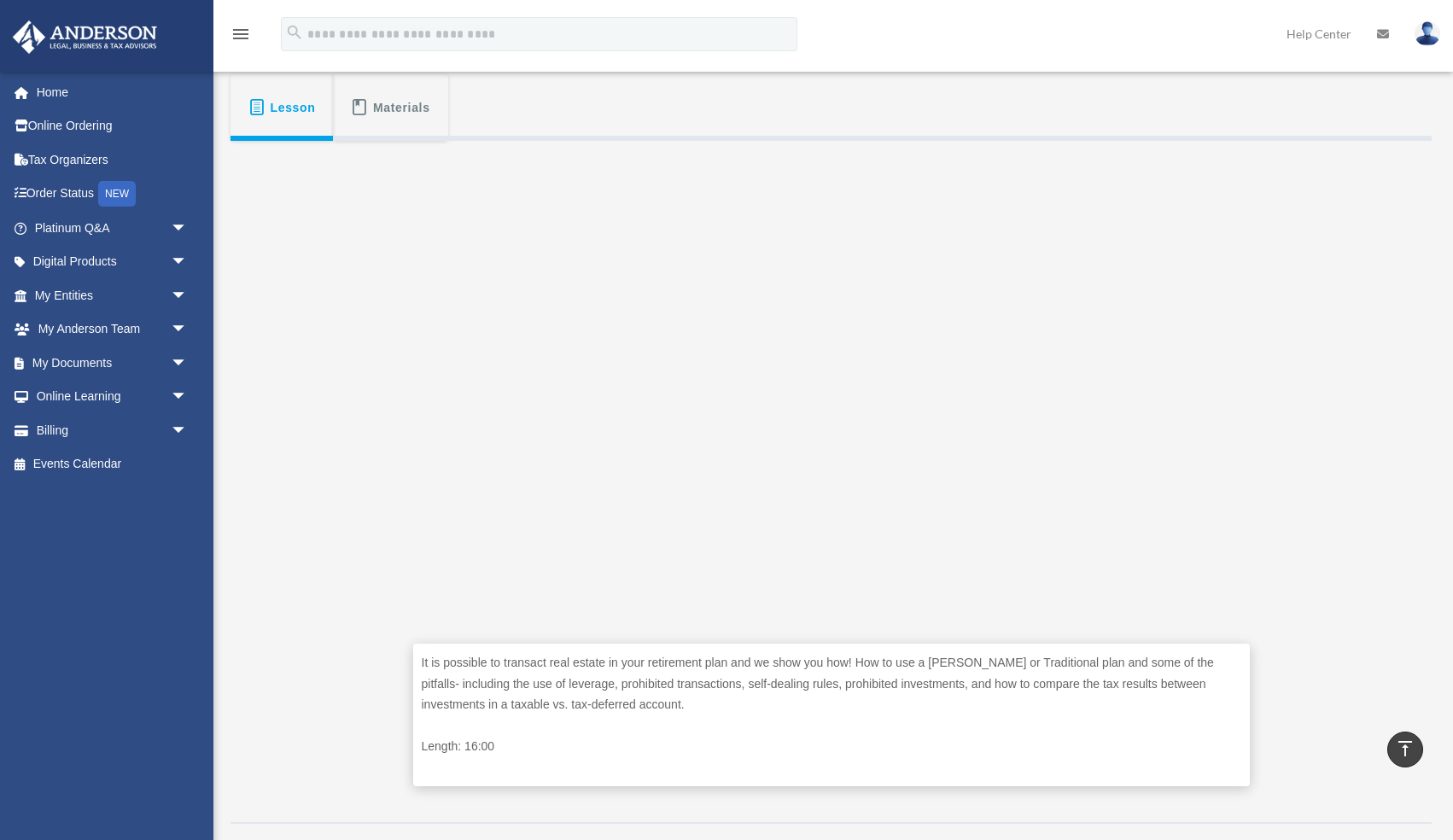
click at [1298, 424] on div "It is possible to transact real estate in your retirement plan and we show you …" at bounding box center [830, 476] width 1201 height 669
